Goal: Entertainment & Leisure: Consume media (video, audio)

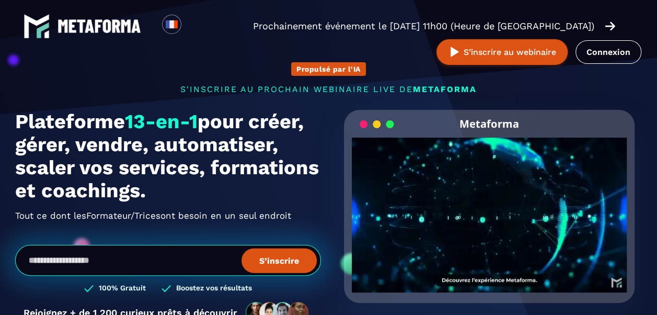
scroll to position [52, 0]
click at [514, 213] on video "Your browser does not support the video tag." at bounding box center [490, 207] width 276 height 138
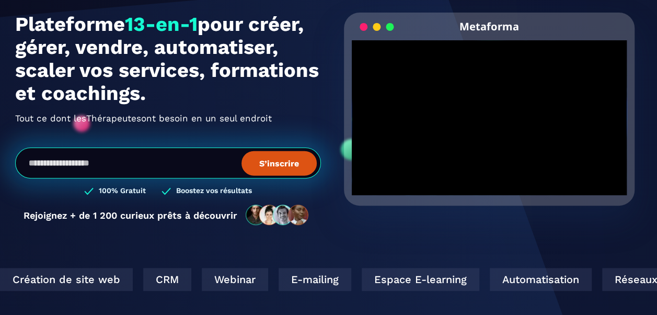
scroll to position [52, 0]
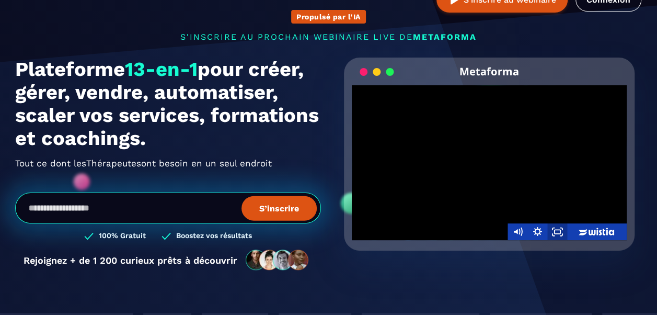
click at [552, 232] on icon "Fullscreen" at bounding box center [558, 231] width 20 height 17
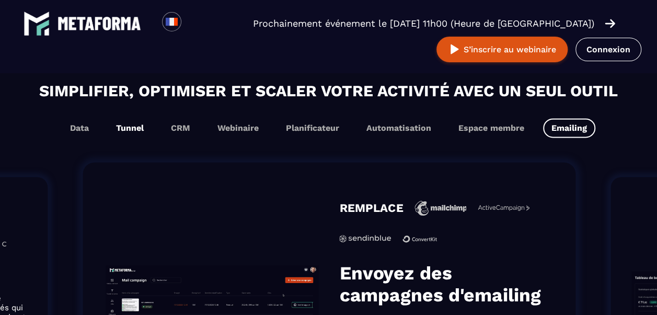
scroll to position [611, 0]
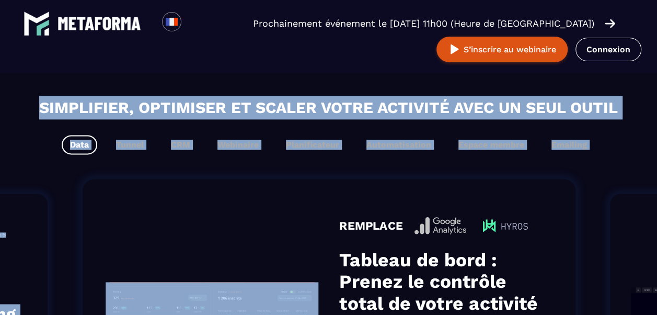
drag, startPoint x: 27, startPoint y: 90, endPoint x: 225, endPoint y: 160, distance: 210.3
click at [225, 160] on section "Simplifier, optimiser et scaler votre activité avec un seul outil Data Tunnel C…" at bounding box center [328, 301] width 657 height 475
click at [30, 153] on div "Data Tunnel CRM Webinaire Planificateur Automatisation Espace membre Emailing" at bounding box center [328, 144] width 637 height 19
